Goal: Task Accomplishment & Management: Complete application form

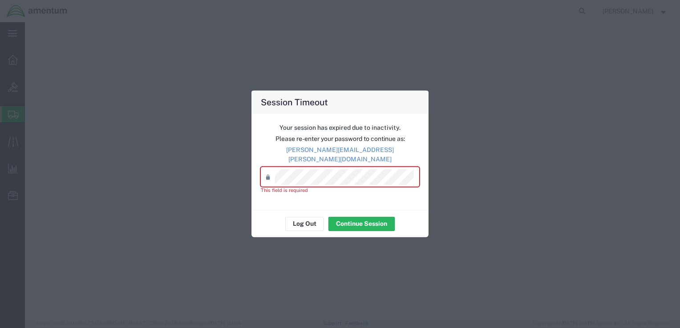
select select "LTL"
select select "PSNS"
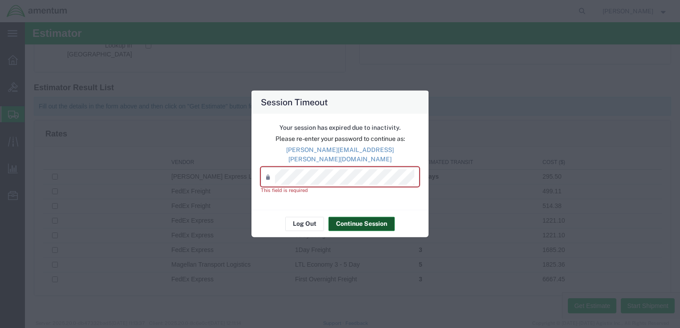
scroll to position [167, 0]
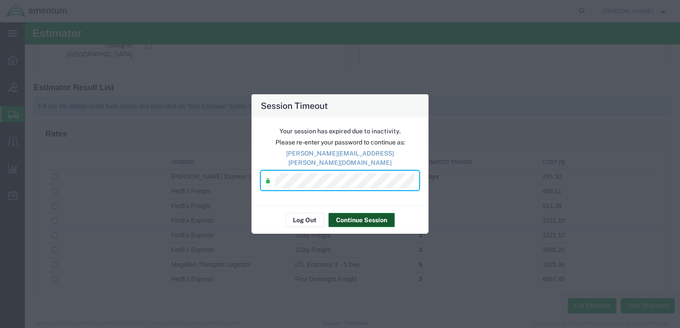
click at [361, 218] on button "Continue Session" at bounding box center [361, 220] width 66 height 14
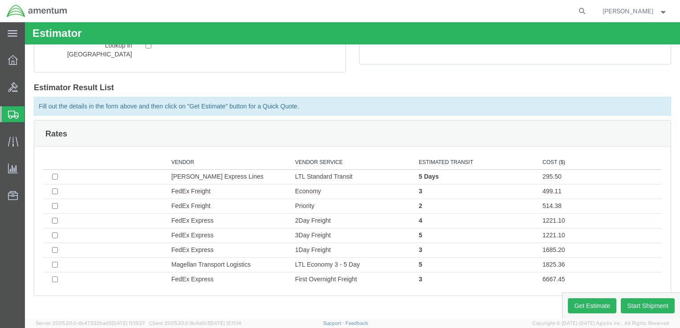
click at [0, 0] on span "Create Shipment" at bounding box center [0, 0] width 0 height 0
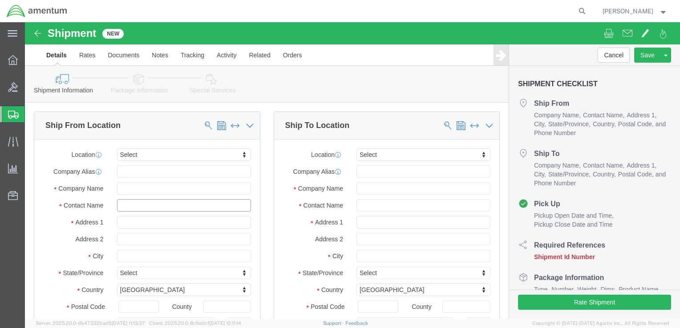
click input "text"
type input "[PERSON_NAME]"
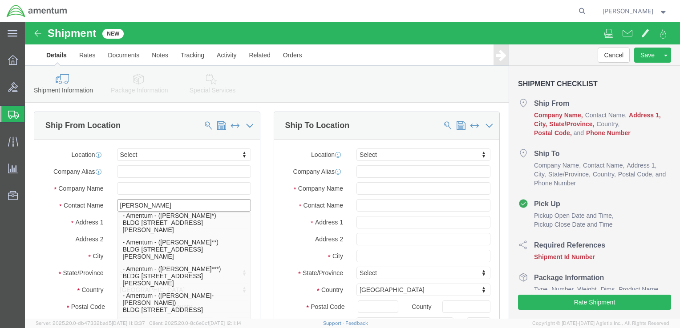
scroll to position [400, 0]
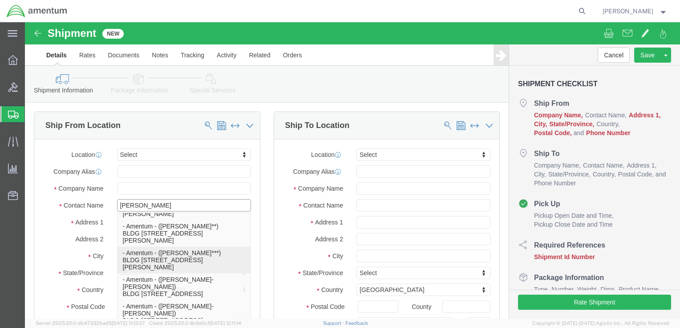
click p "- Amentum - ([PERSON_NAME]***) BLDG [STREET_ADDRESS][PERSON_NAME] Defrenn Army …"
select select "[GEOGRAPHIC_DATA]"
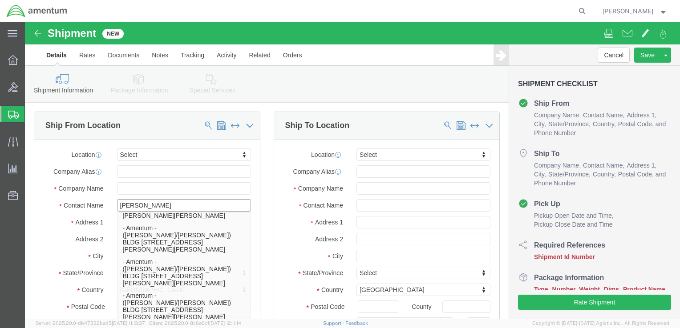
type input "[PERSON_NAME]"
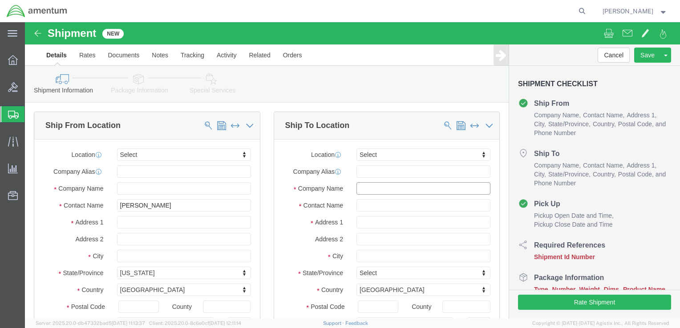
click input "text"
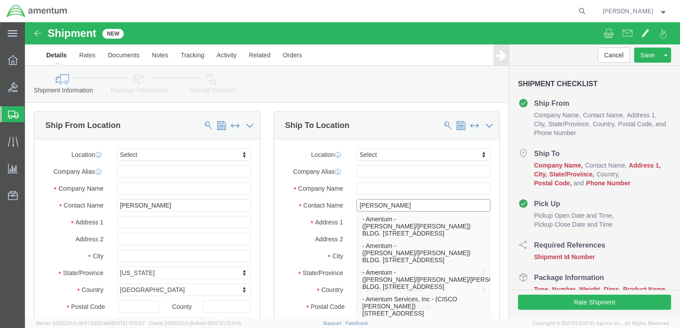
type input "[PERSON_NAME]"
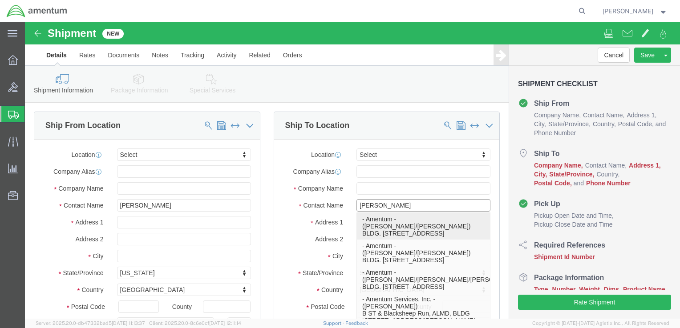
click p "- Amentum - ([PERSON_NAME]/[PERSON_NAME]) BLDG. [STREET_ADDRESS]"
select select "WA"
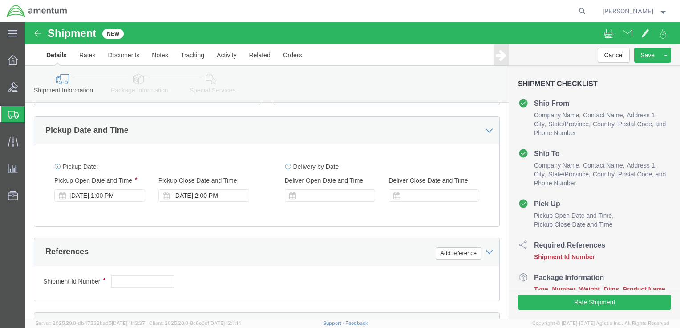
scroll to position [311, 0]
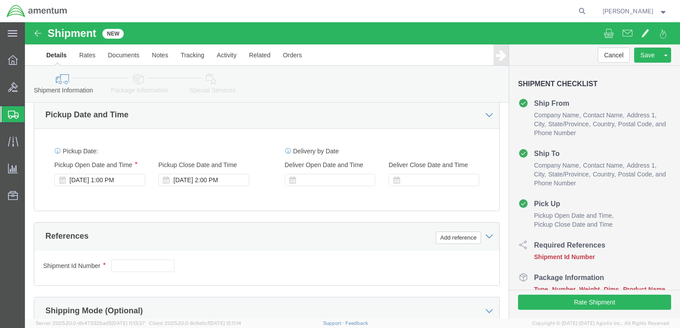
type input "[PERSON_NAME]/[PERSON_NAME]"
click input "text"
paste input "4999.R.2521.AW.AM.0F.YWKM.00"
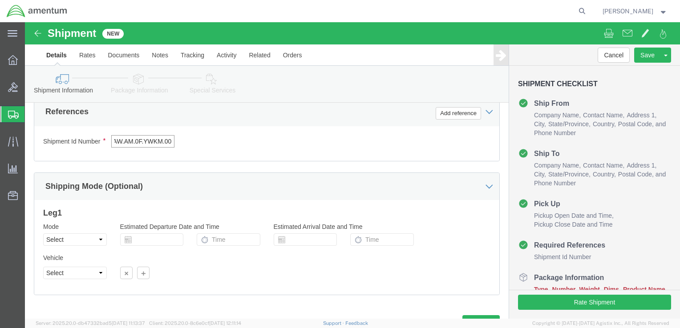
scroll to position [475, 0]
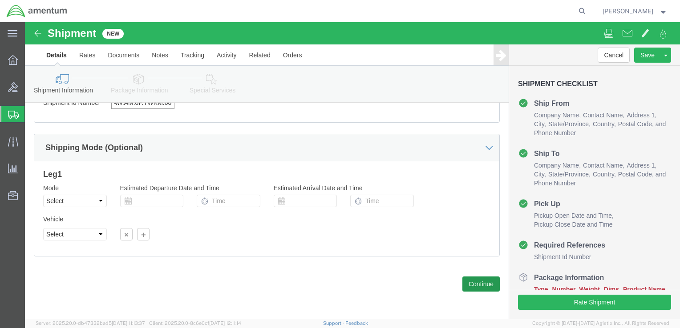
type input "4999.R.2521.AW.AM.0F.YWKM.00"
click button "Continue"
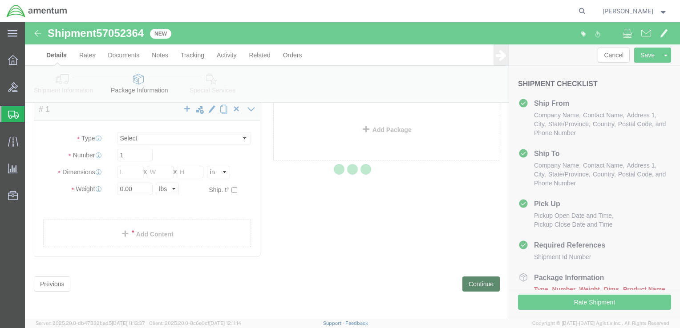
scroll to position [3, 0]
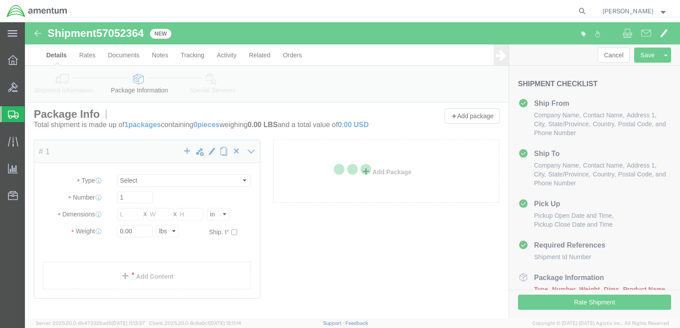
select select "CBOX"
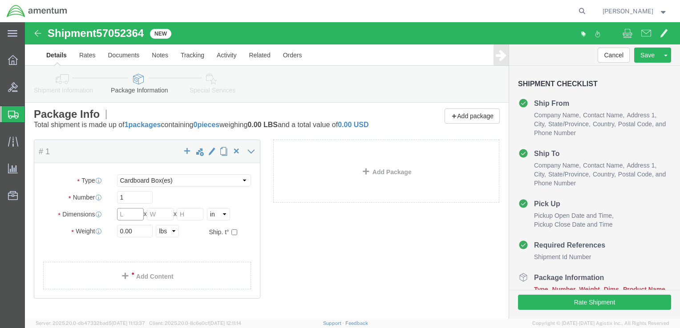
click input "text"
type input "16"
type input "14"
type input "2.5"
type input "6.0"
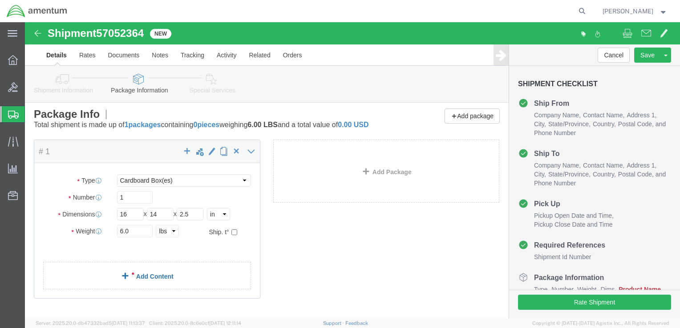
click link "Add Content"
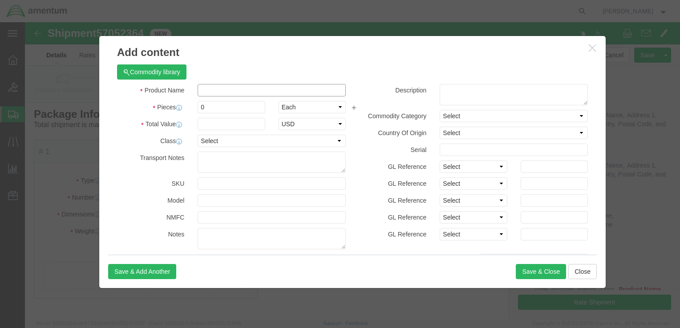
click input "text"
type input "Laptop"
type input "1"
click input "text"
type input "300.00"
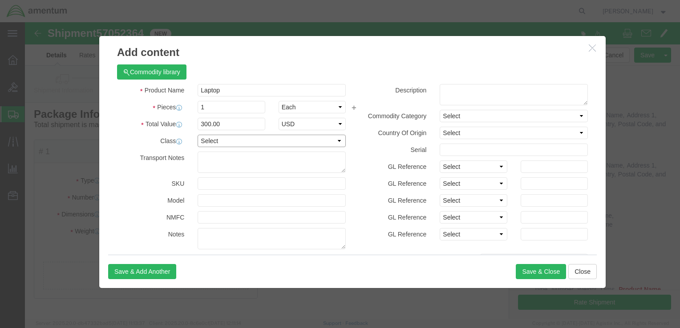
click select "Select 50 55 60 65 70 85 92.5 100 125 175 250 300 400"
select select "50"
click select "Select 50 55 60 65 70 85 92.5 100 125 175 250 300 400"
click textarea
type textarea "CORP025013"
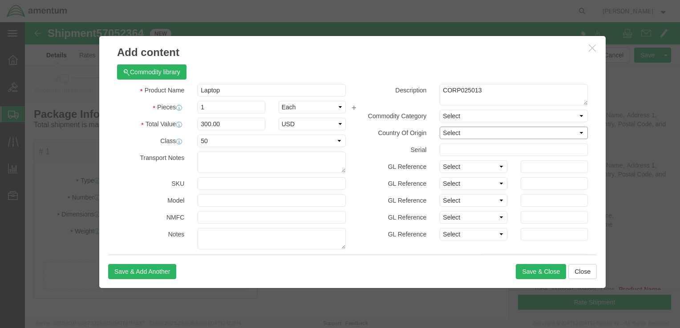
click select "Select [GEOGRAPHIC_DATA] [GEOGRAPHIC_DATA] [GEOGRAPHIC_DATA] [GEOGRAPHIC_DATA] …"
select select "US"
click select "Select [GEOGRAPHIC_DATA] [GEOGRAPHIC_DATA] [GEOGRAPHIC_DATA] [GEOGRAPHIC_DATA] …"
click button "Save & Close"
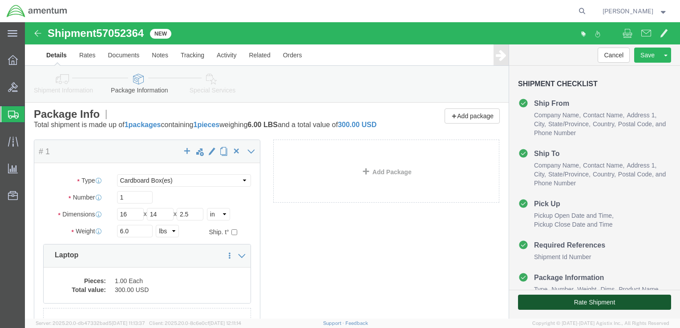
click button "Rate Shipment"
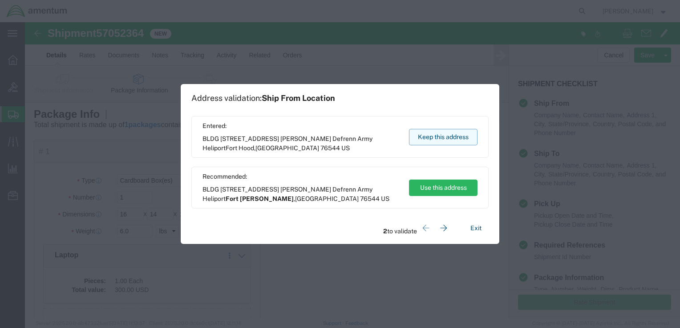
click at [436, 137] on button "Keep this address" at bounding box center [443, 137] width 69 height 16
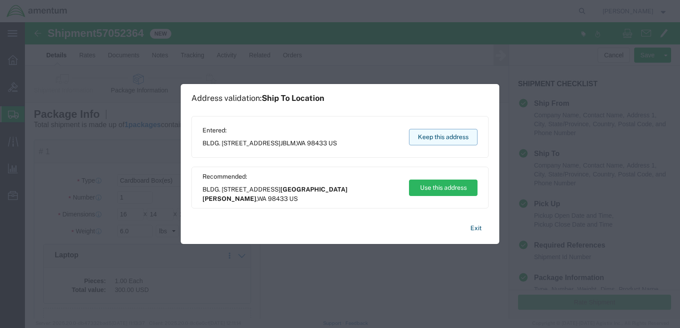
click at [436, 137] on button "Keep this address" at bounding box center [443, 137] width 69 height 16
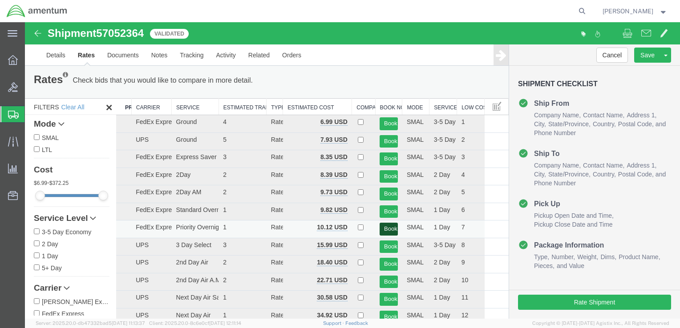
click at [384, 228] on button "Book" at bounding box center [389, 229] width 18 height 13
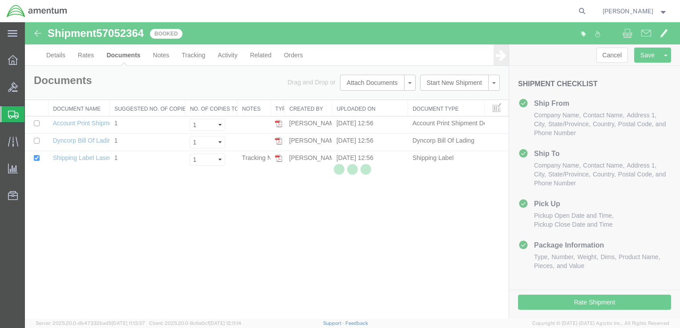
scroll to position [0, 0]
